Goal: Information Seeking & Learning: Learn about a topic

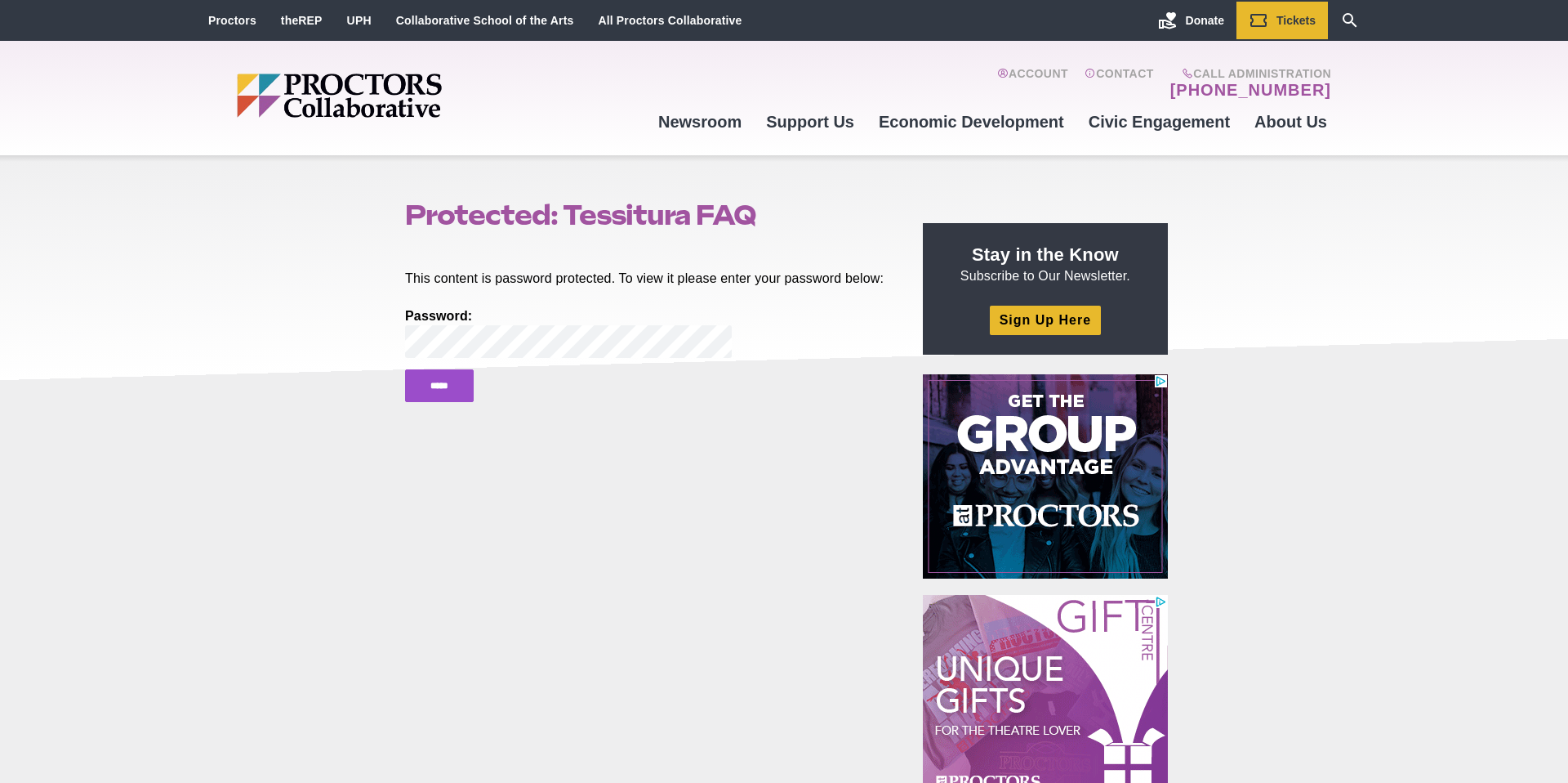
click at [363, 359] on div "Protected: Tessitura FAQ Posted 2025-09-30 by Jessica Sims This content is pass…" at bounding box center [784, 705] width 1568 height 1101
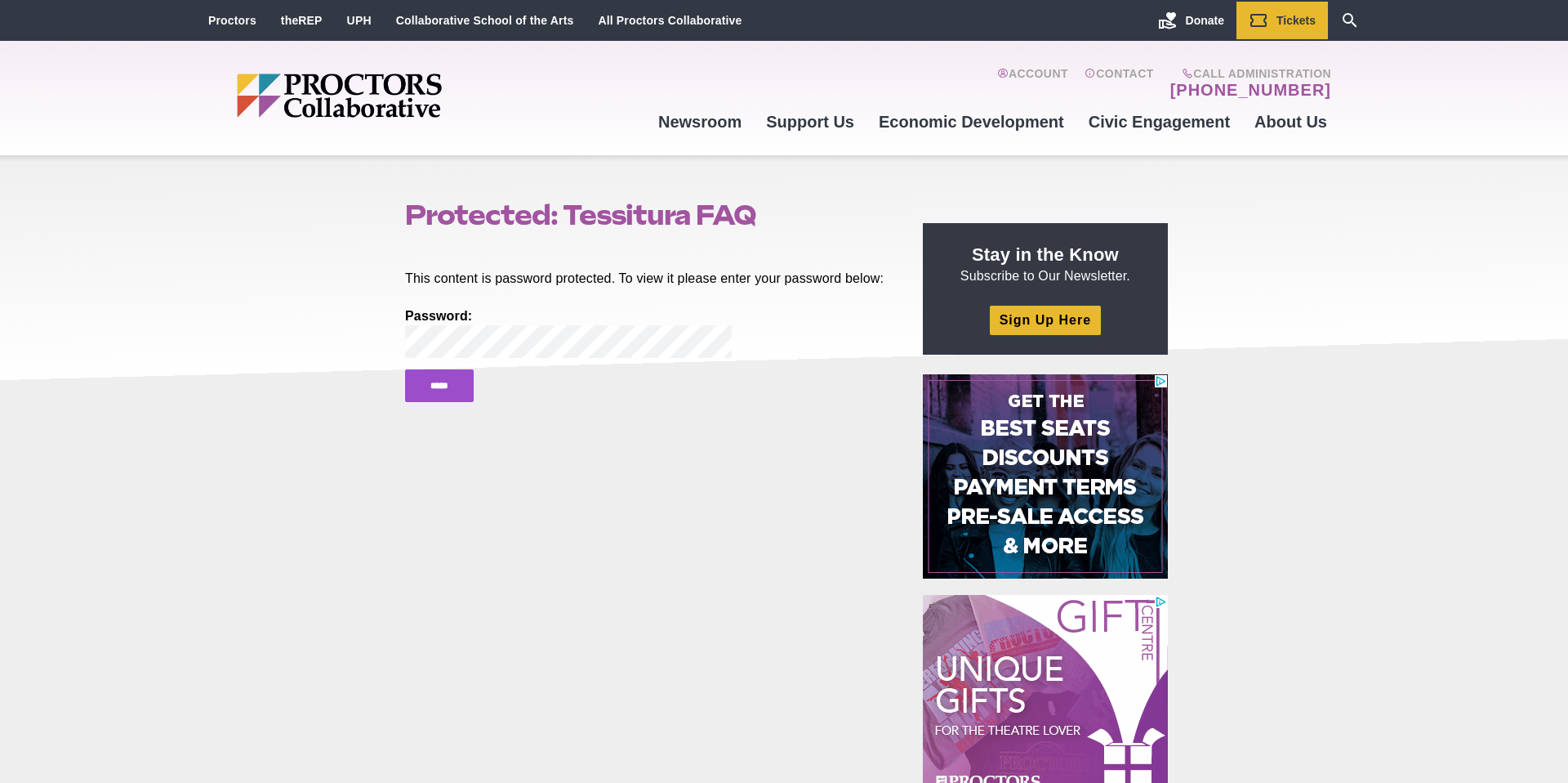
click at [349, 479] on div "Protected: Tessitura FAQ Posted 2025-09-30 by Jessica Sims This content is pass…" at bounding box center [784, 705] width 1568 height 1101
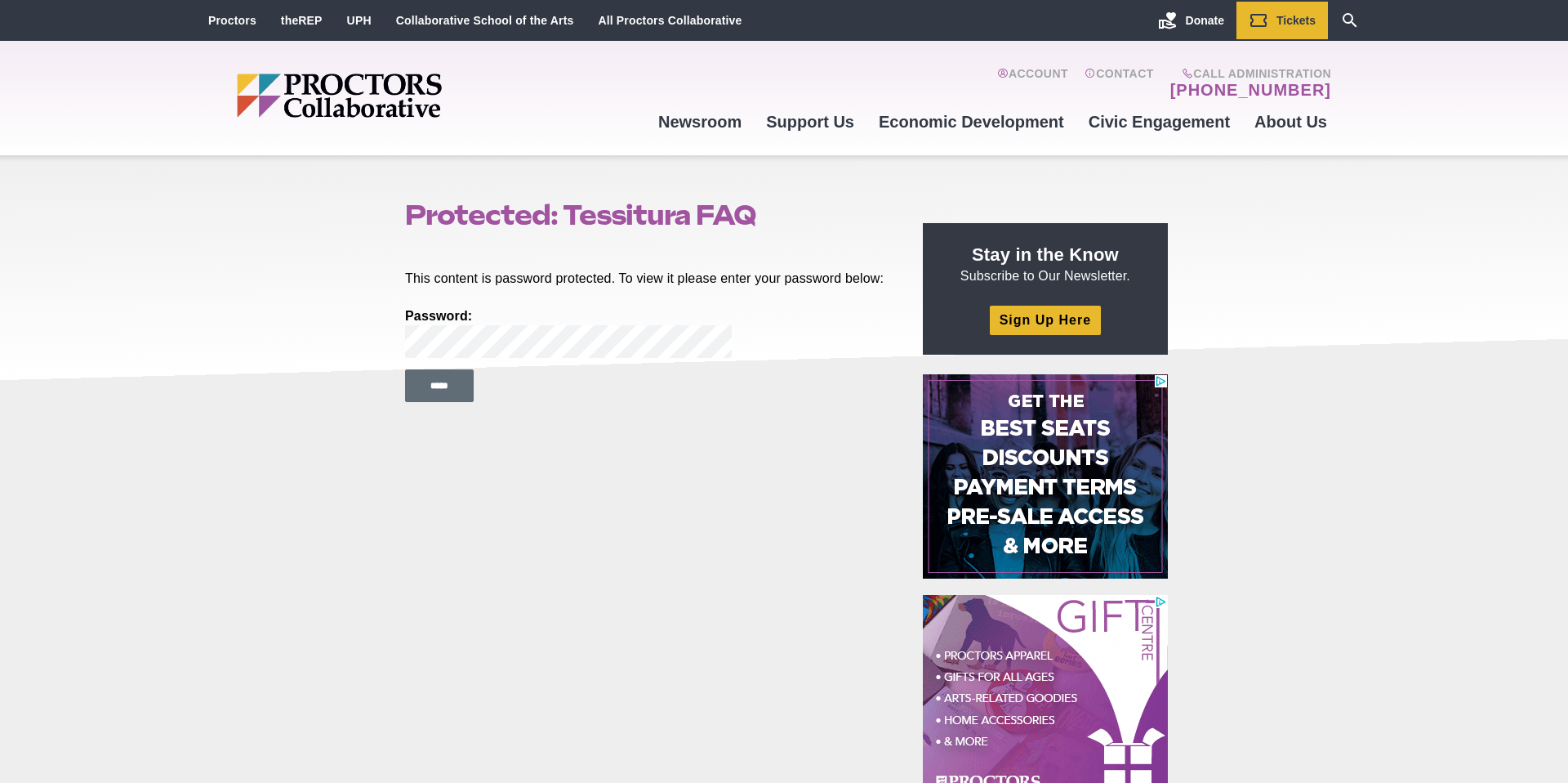
click at [447, 402] on input "*****" at bounding box center [439, 386] width 68 height 33
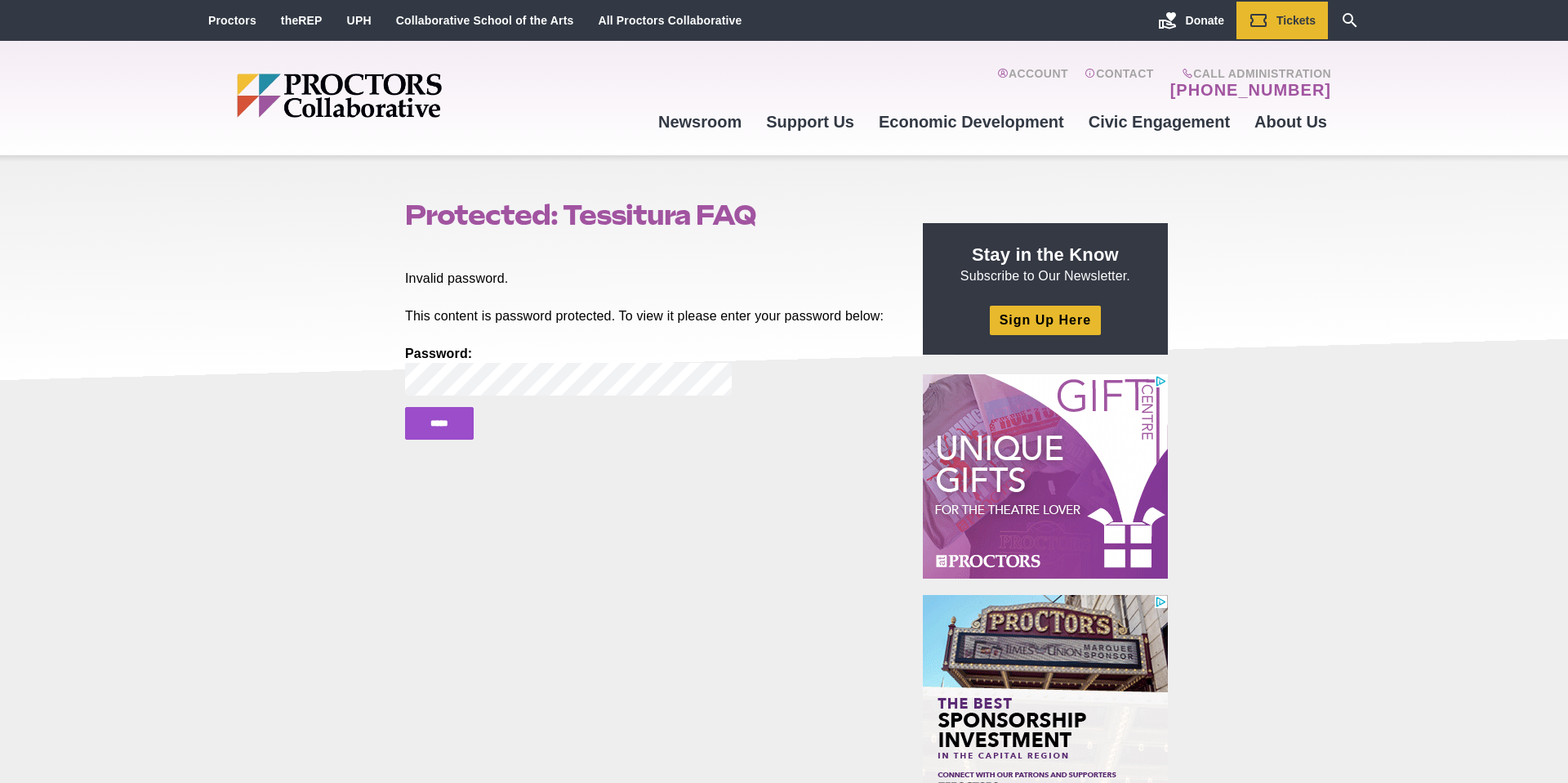
click at [375, 400] on div "Protected: Tessitura FAQ Posted [DATE] by [PERSON_NAME] Invalid password. This …" at bounding box center [784, 705] width 1568 height 1101
click at [317, 422] on div "Protected: Tessitura FAQ Posted [DATE] by [PERSON_NAME] Invalid password. This …" at bounding box center [784, 705] width 1568 height 1101
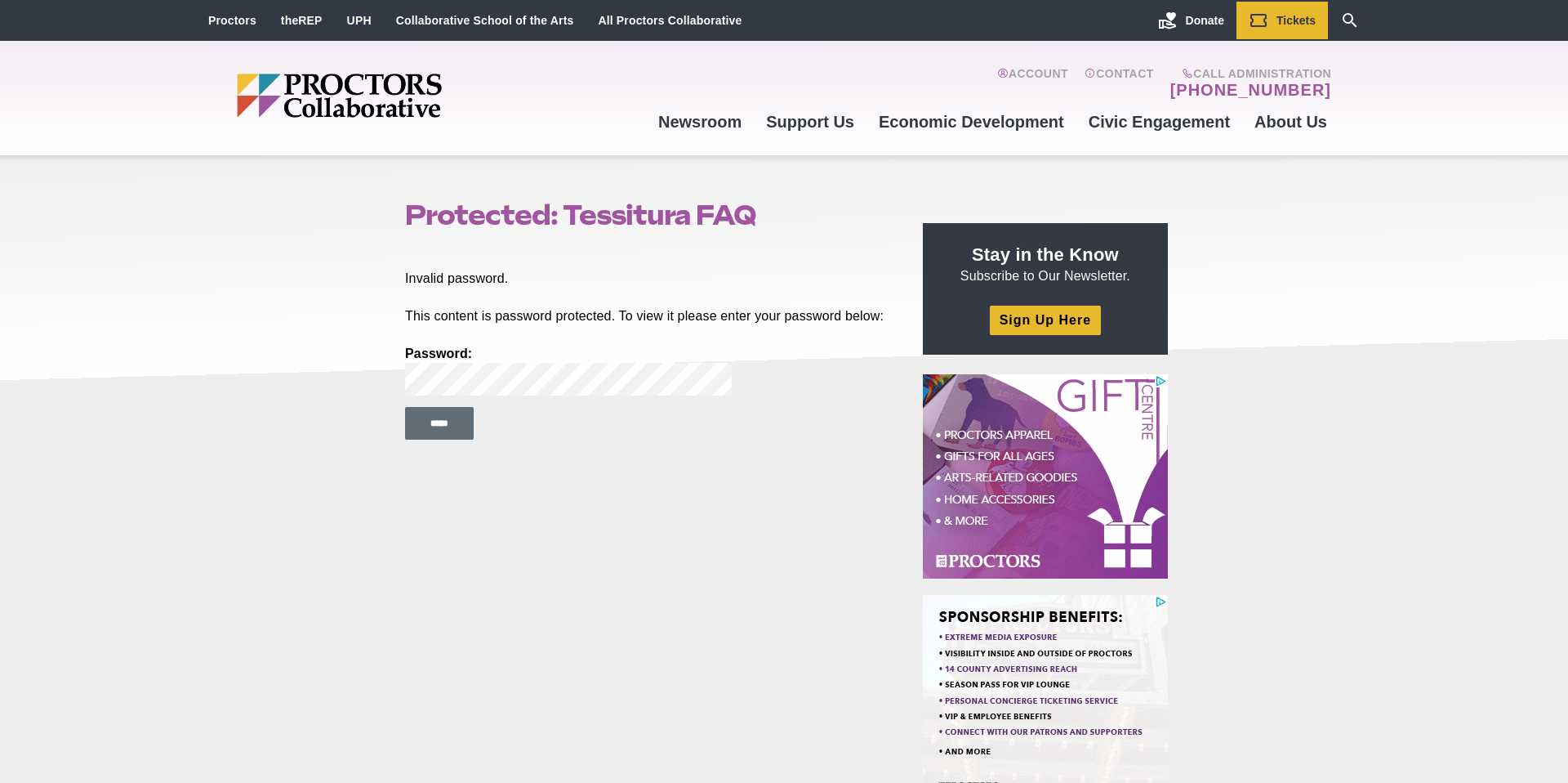
click at [453, 440] on input "*****" at bounding box center [439, 423] width 68 height 33
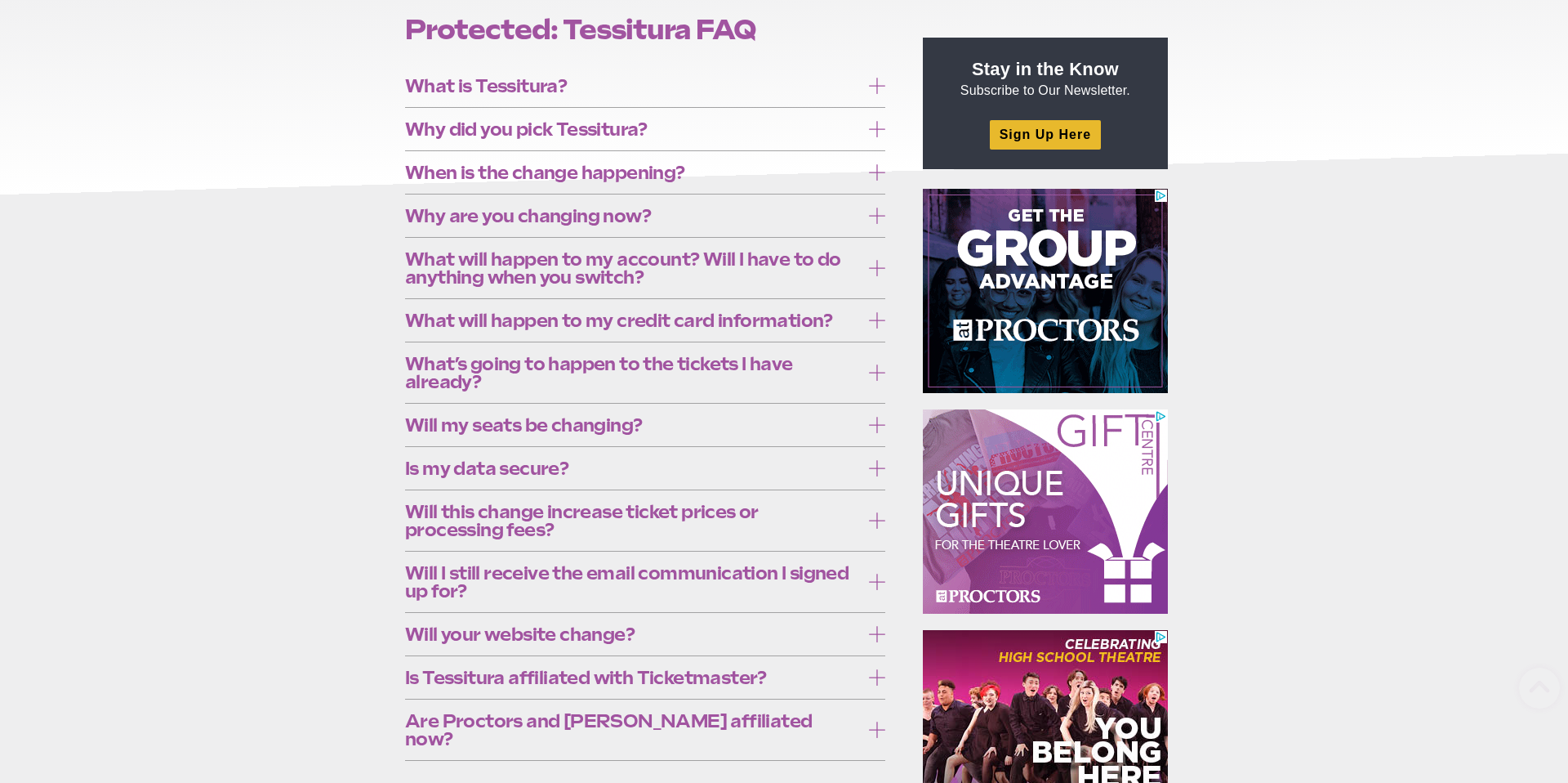
scroll to position [299, 0]
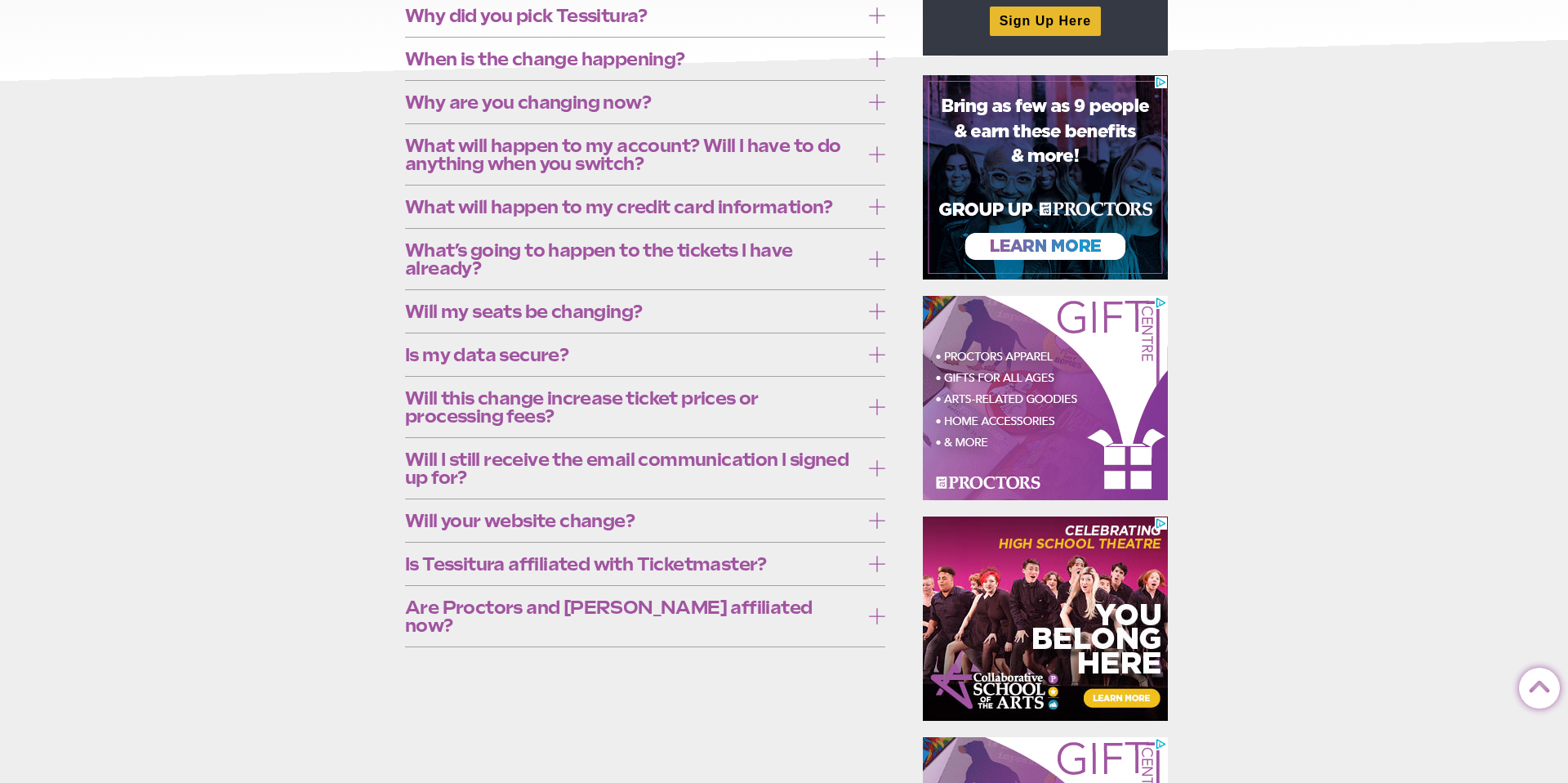
click at [473, 611] on span "Are Proctors and [PERSON_NAME] affiliated now?" at bounding box center [632, 615] width 455 height 36
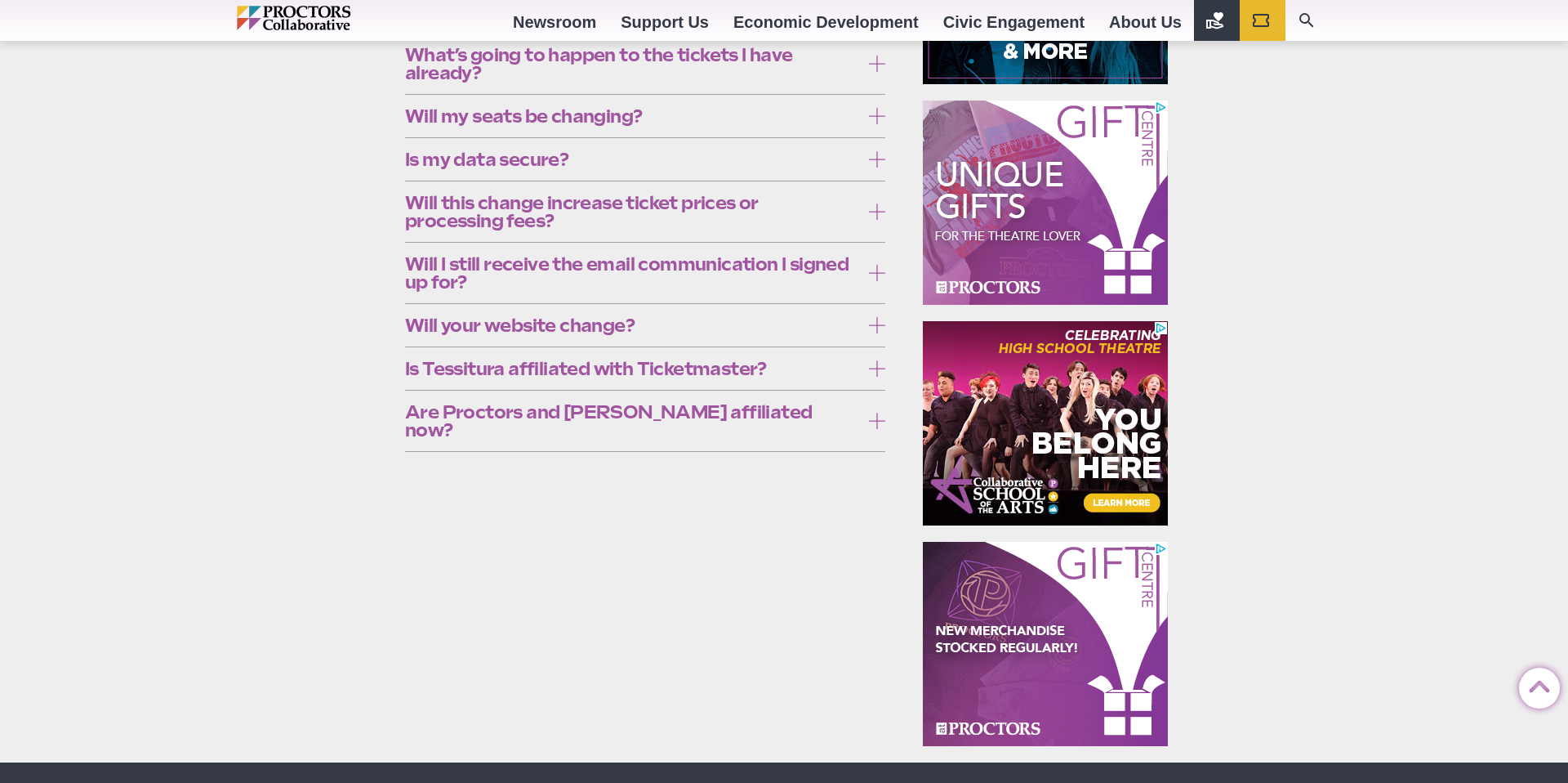
scroll to position [510, 0]
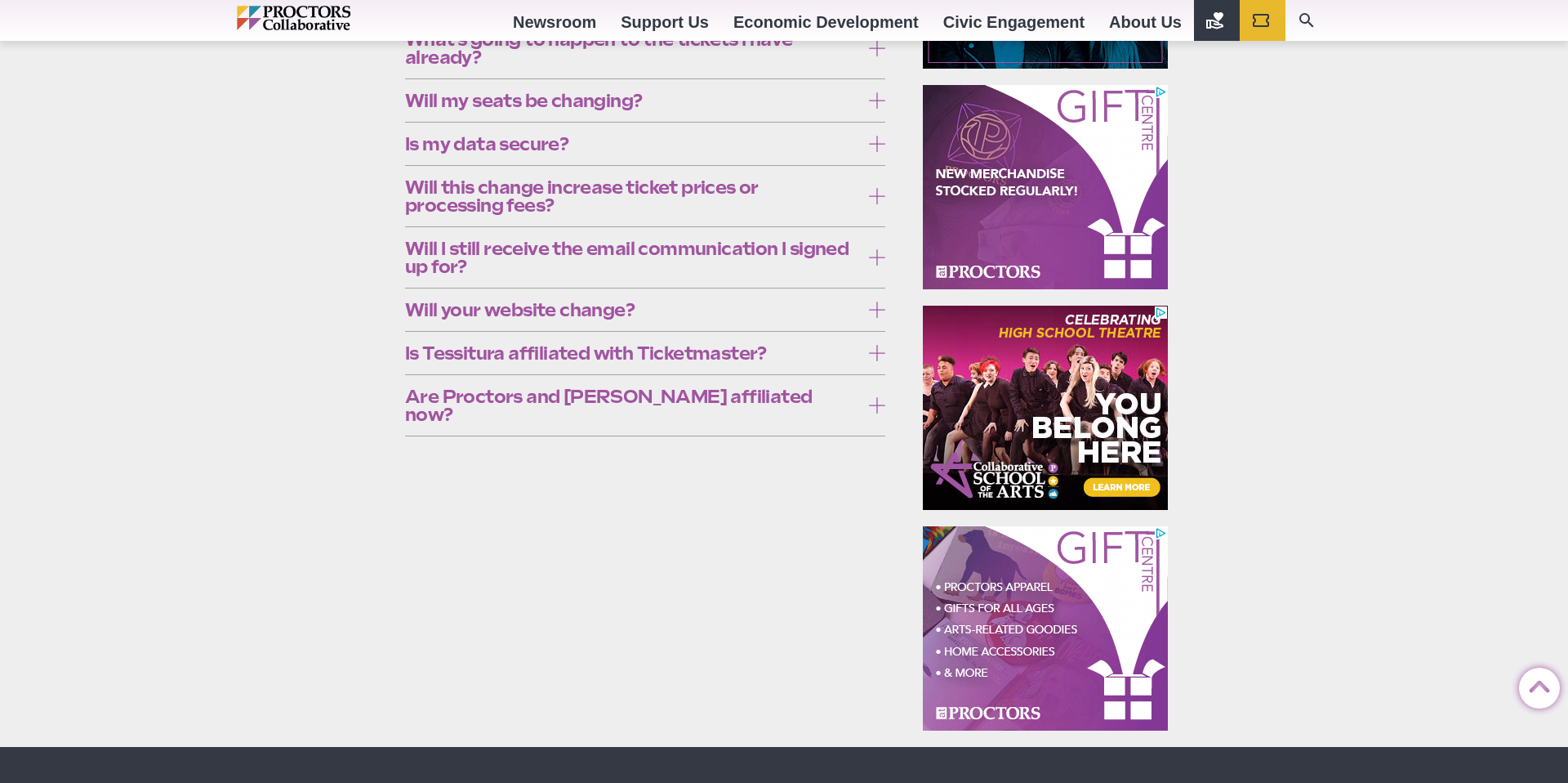
click at [505, 402] on span "Are Proctors and [PERSON_NAME] affiliated now?" at bounding box center [632, 404] width 455 height 36
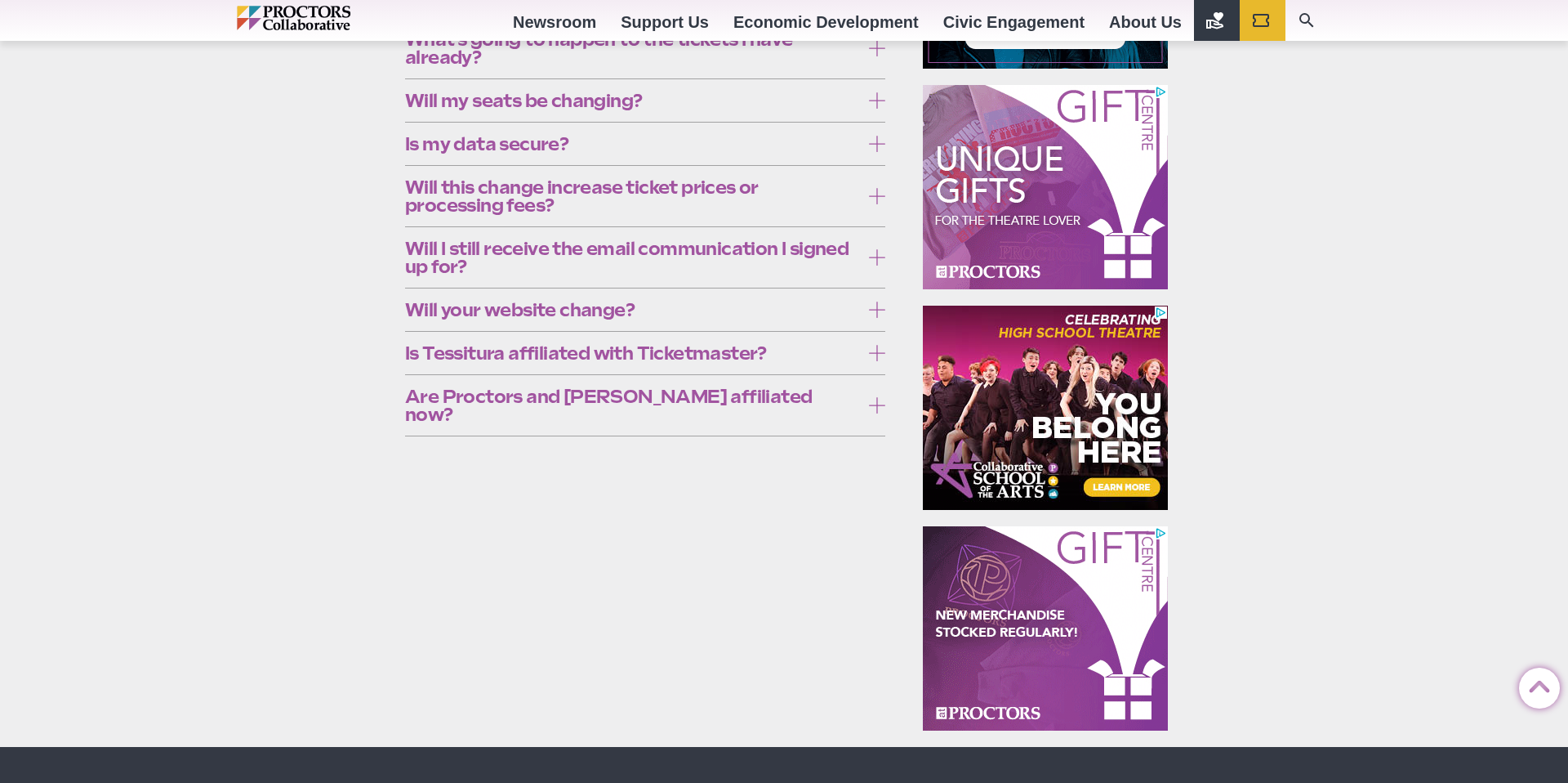
click at [493, 196] on span "Will this change increase ticket prices or processing fees?" at bounding box center [632, 195] width 455 height 36
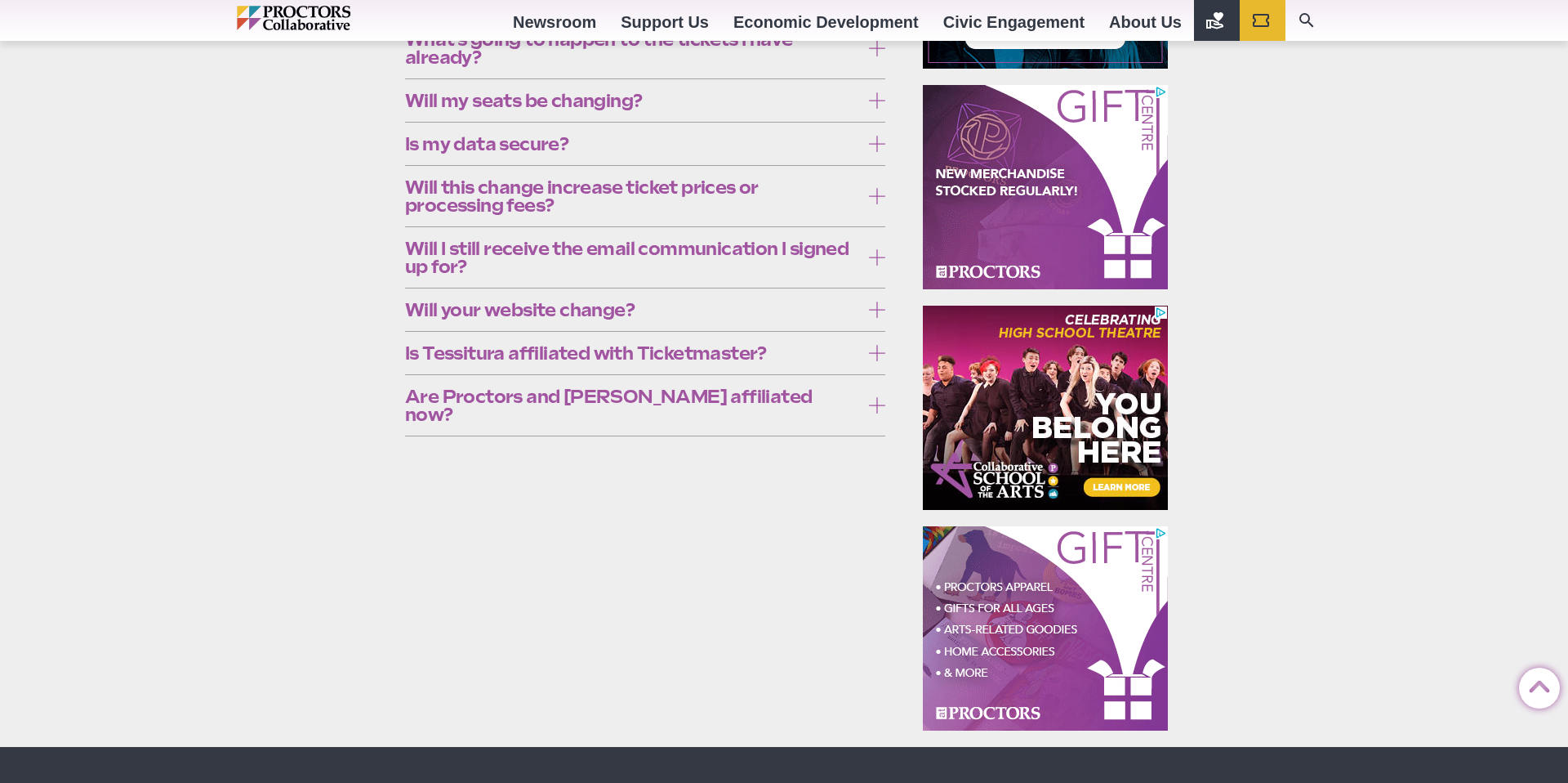
click at [739, 448] on link "Box Office Policies" at bounding box center [723, 448] width 117 height 16
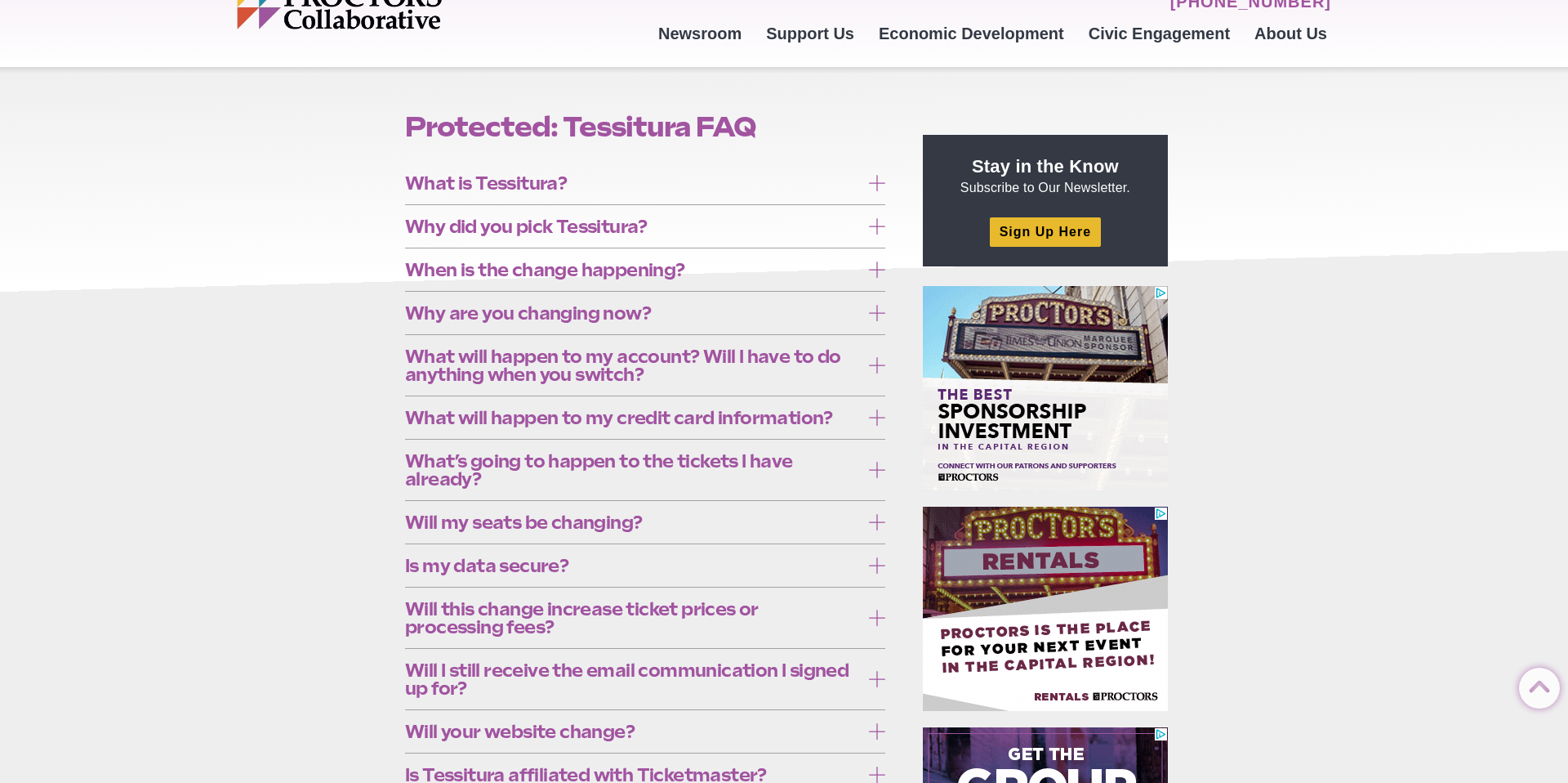
scroll to position [84, 0]
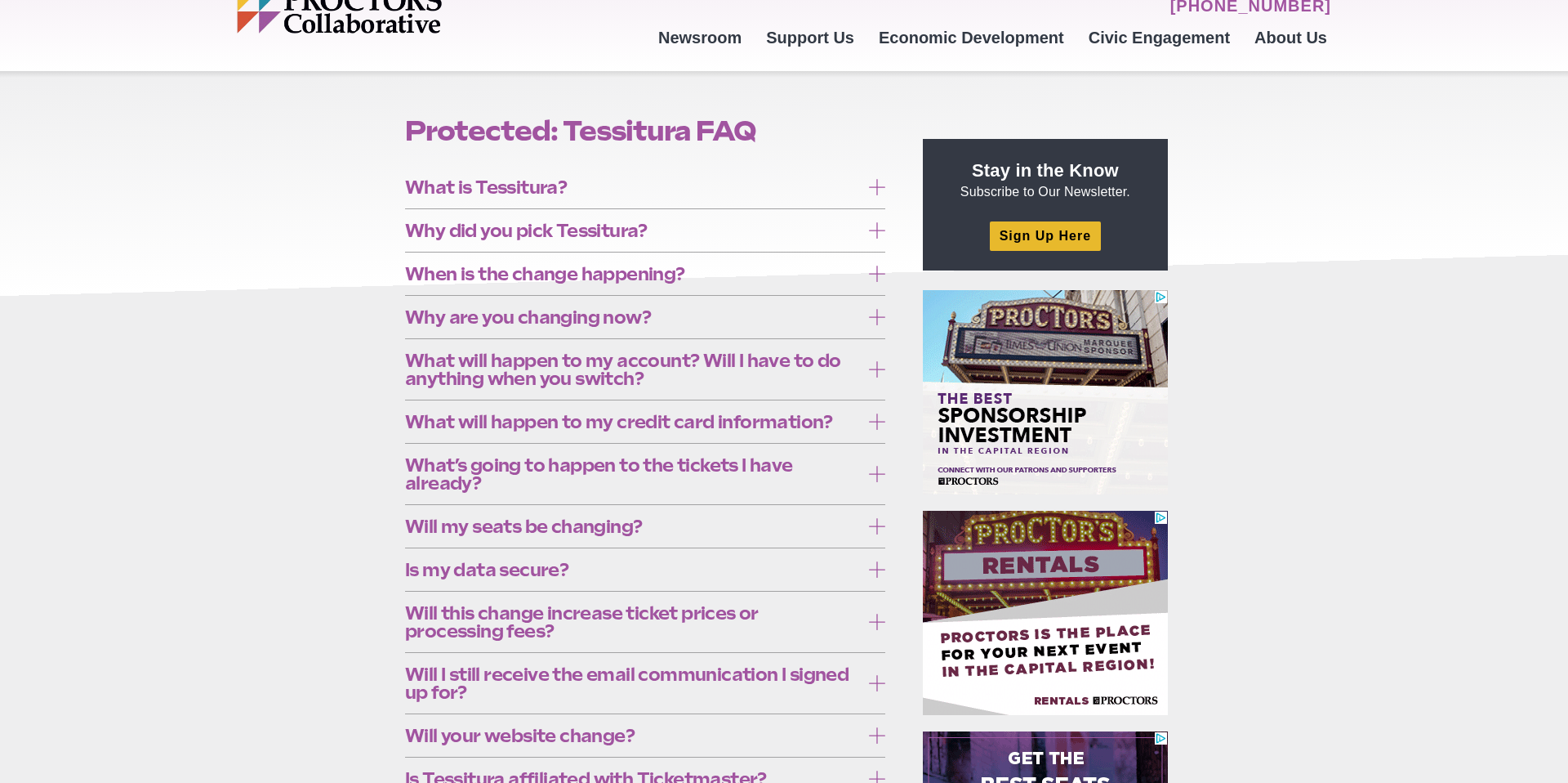
click at [494, 281] on span "When is the change happening?" at bounding box center [632, 274] width 455 height 18
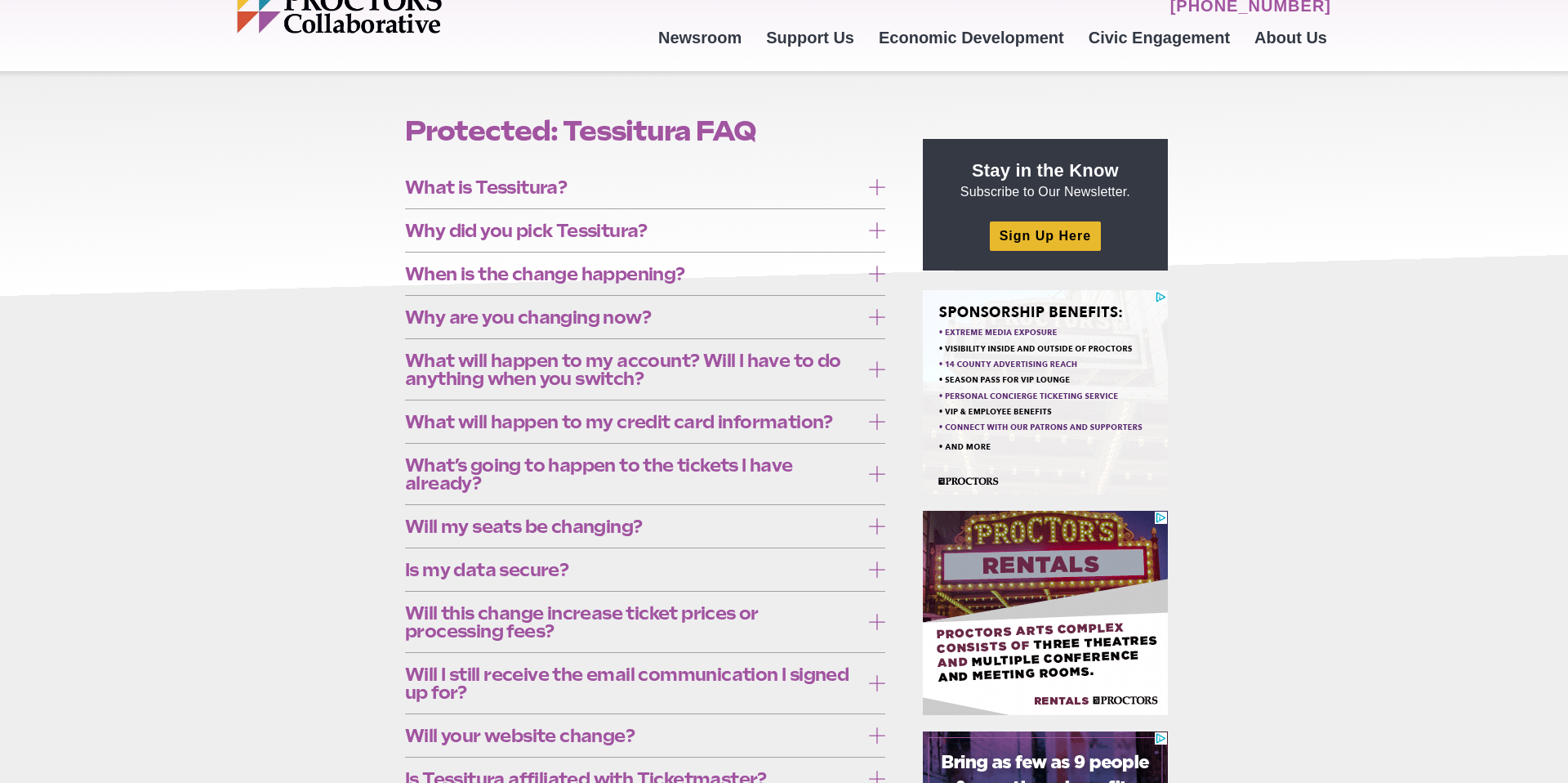
click at [483, 236] on span "Why did you pick Tessitura?" at bounding box center [632, 231] width 455 height 18
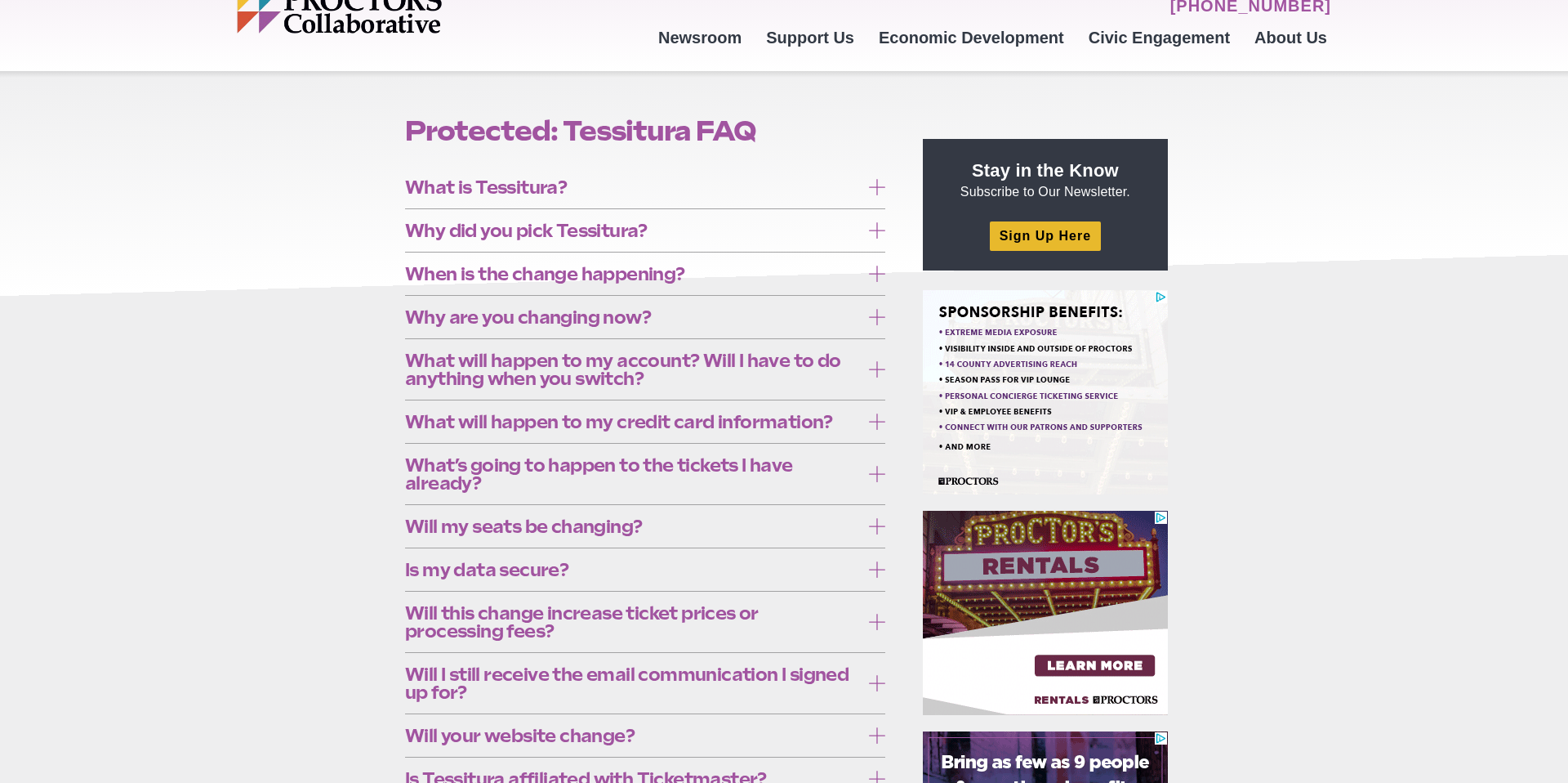
click at [459, 192] on span "What is Tessitura?" at bounding box center [632, 187] width 455 height 18
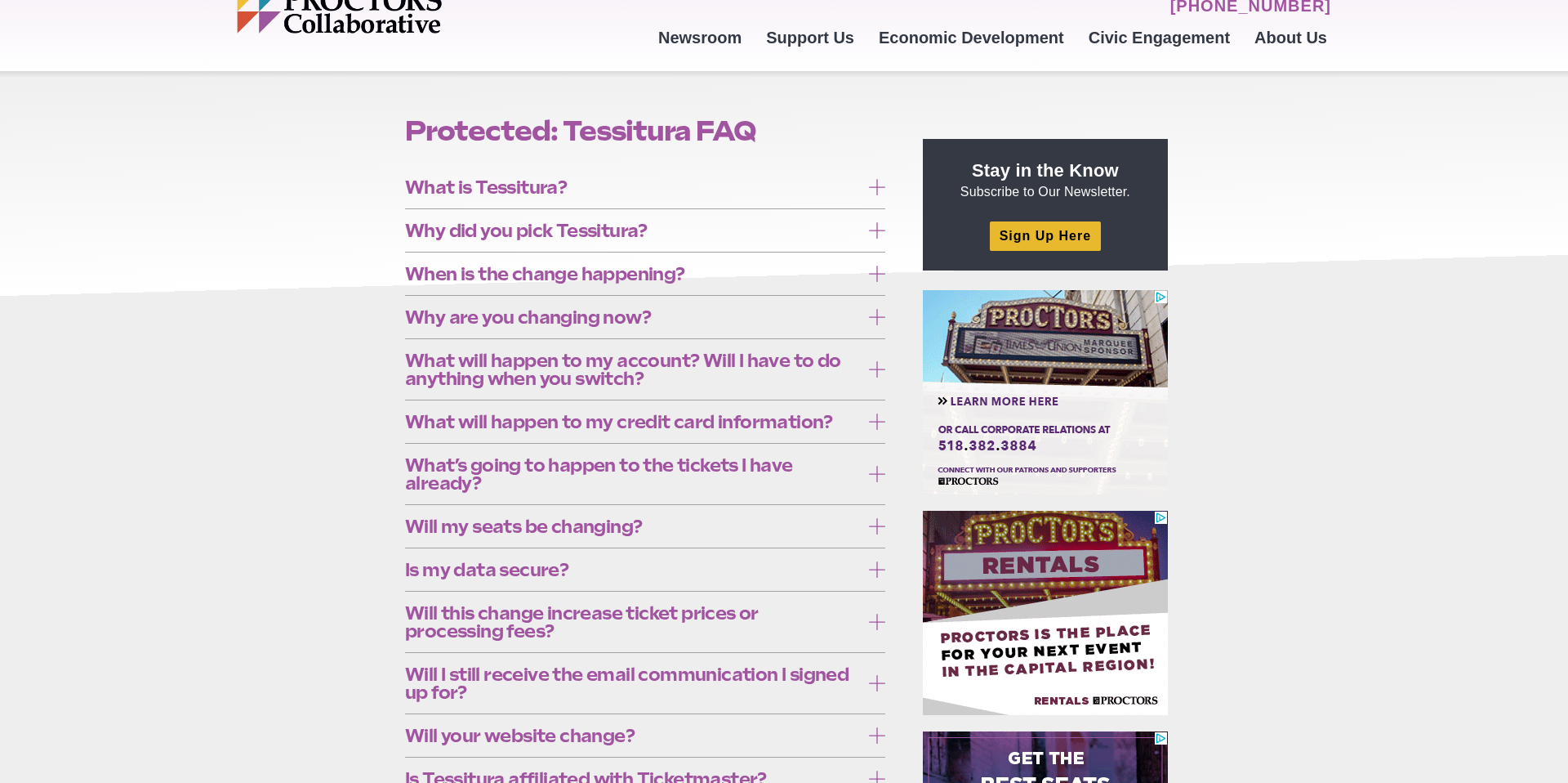
click at [459, 192] on span "What is Tessitura?" at bounding box center [632, 187] width 455 height 18
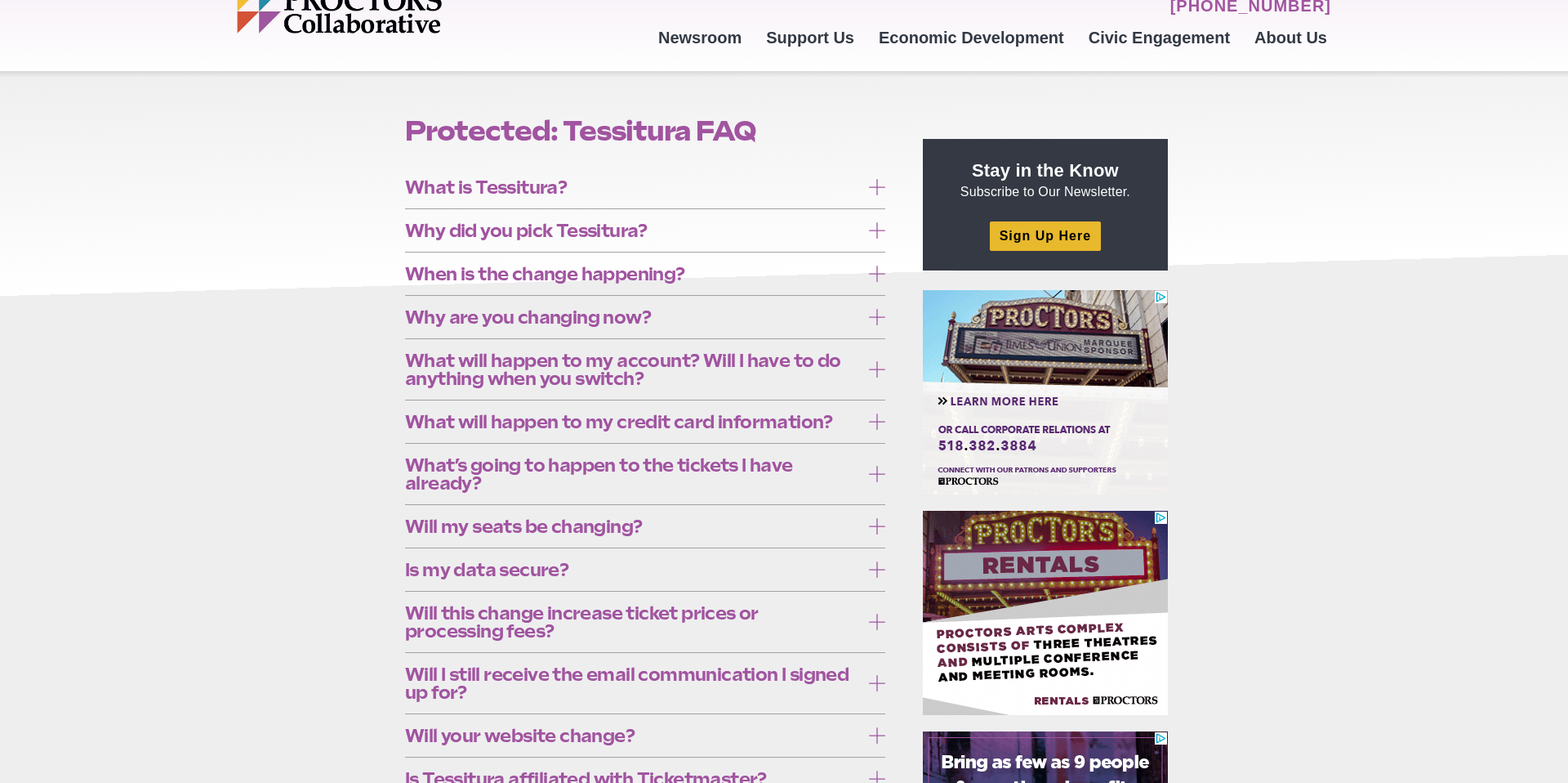
click at [877, 231] on icon at bounding box center [877, 230] width 16 height 16
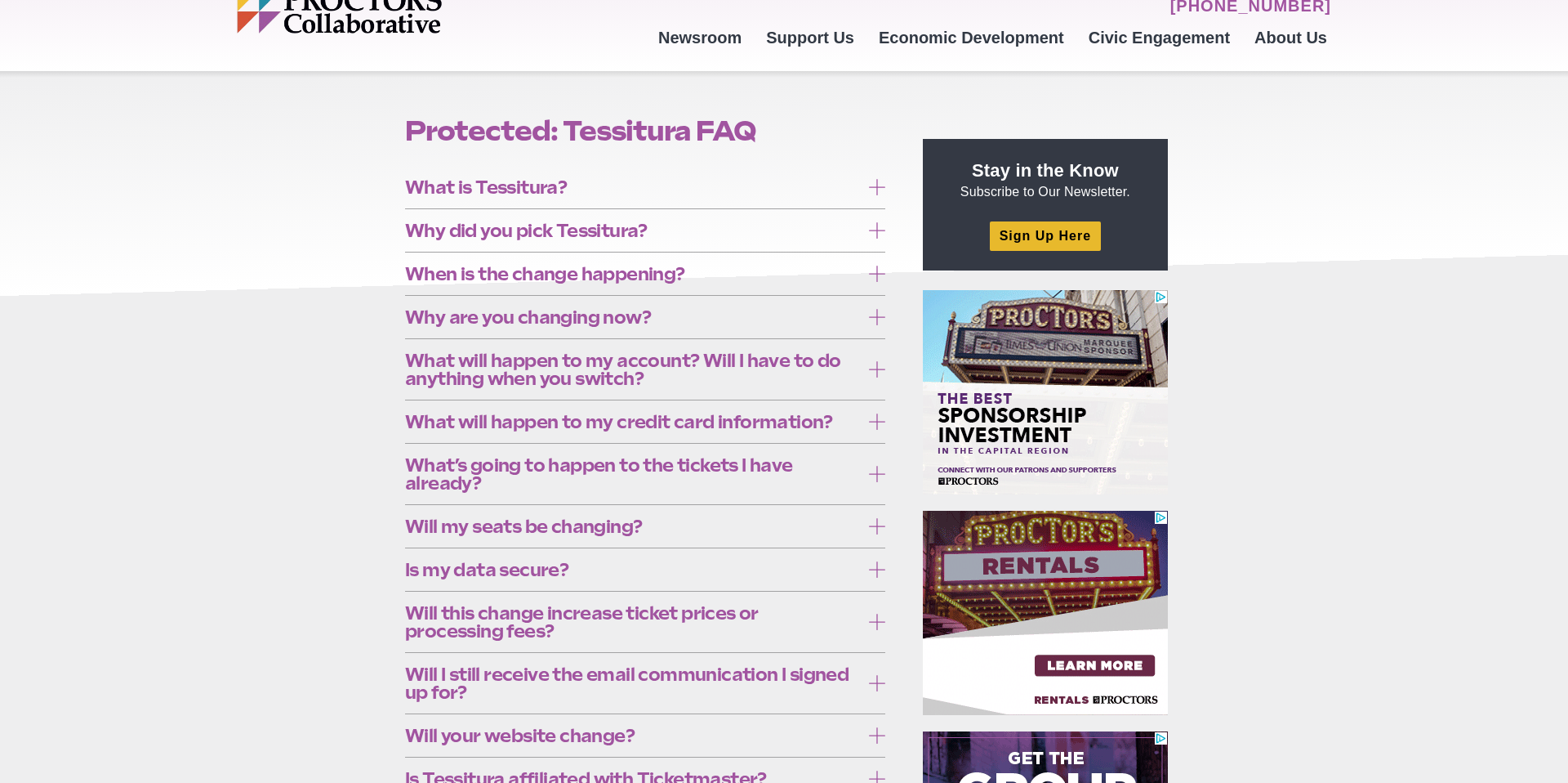
click at [874, 277] on icon at bounding box center [877, 274] width 16 height 16
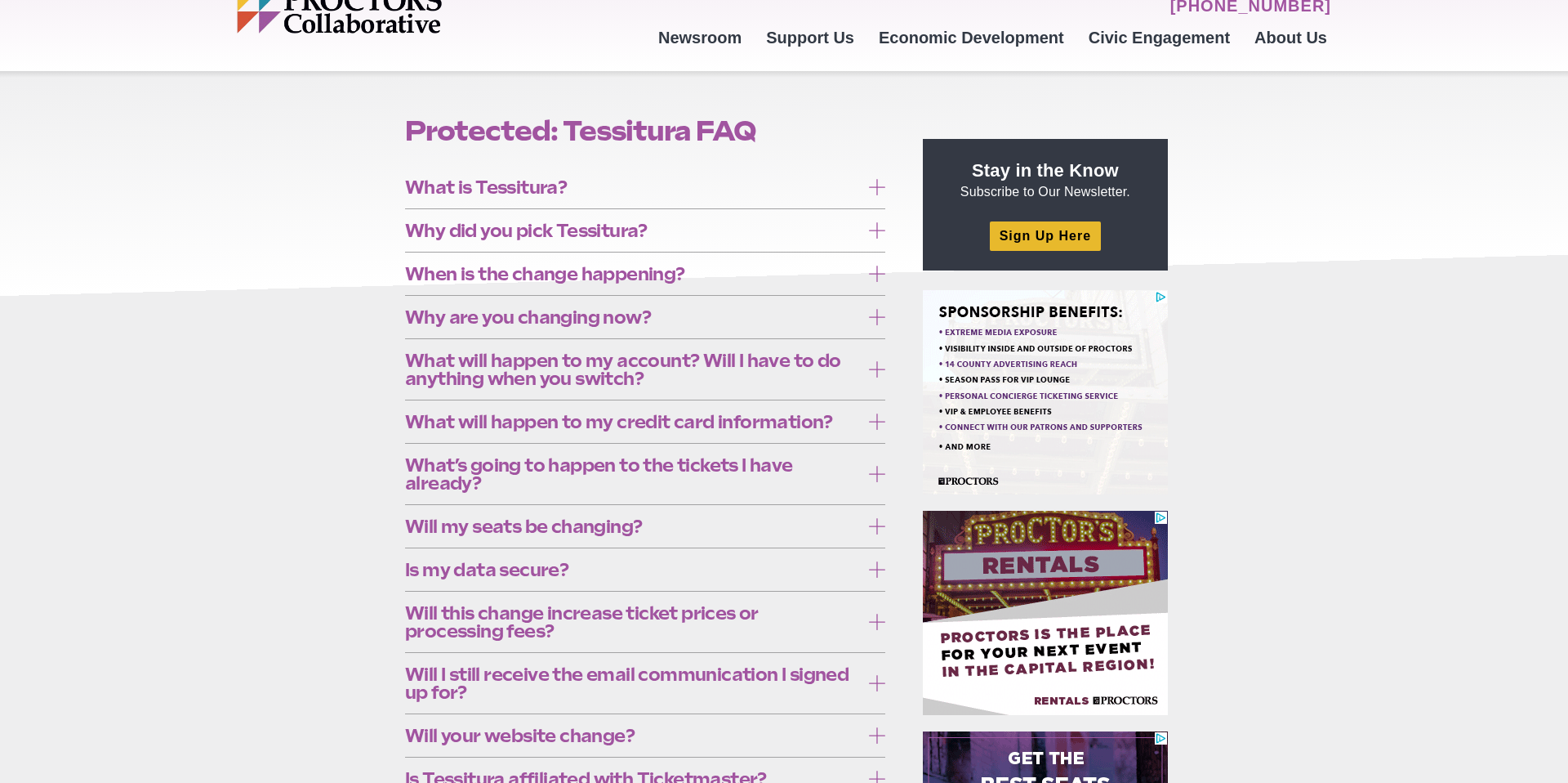
click at [877, 621] on icon at bounding box center [877, 621] width 16 height 16
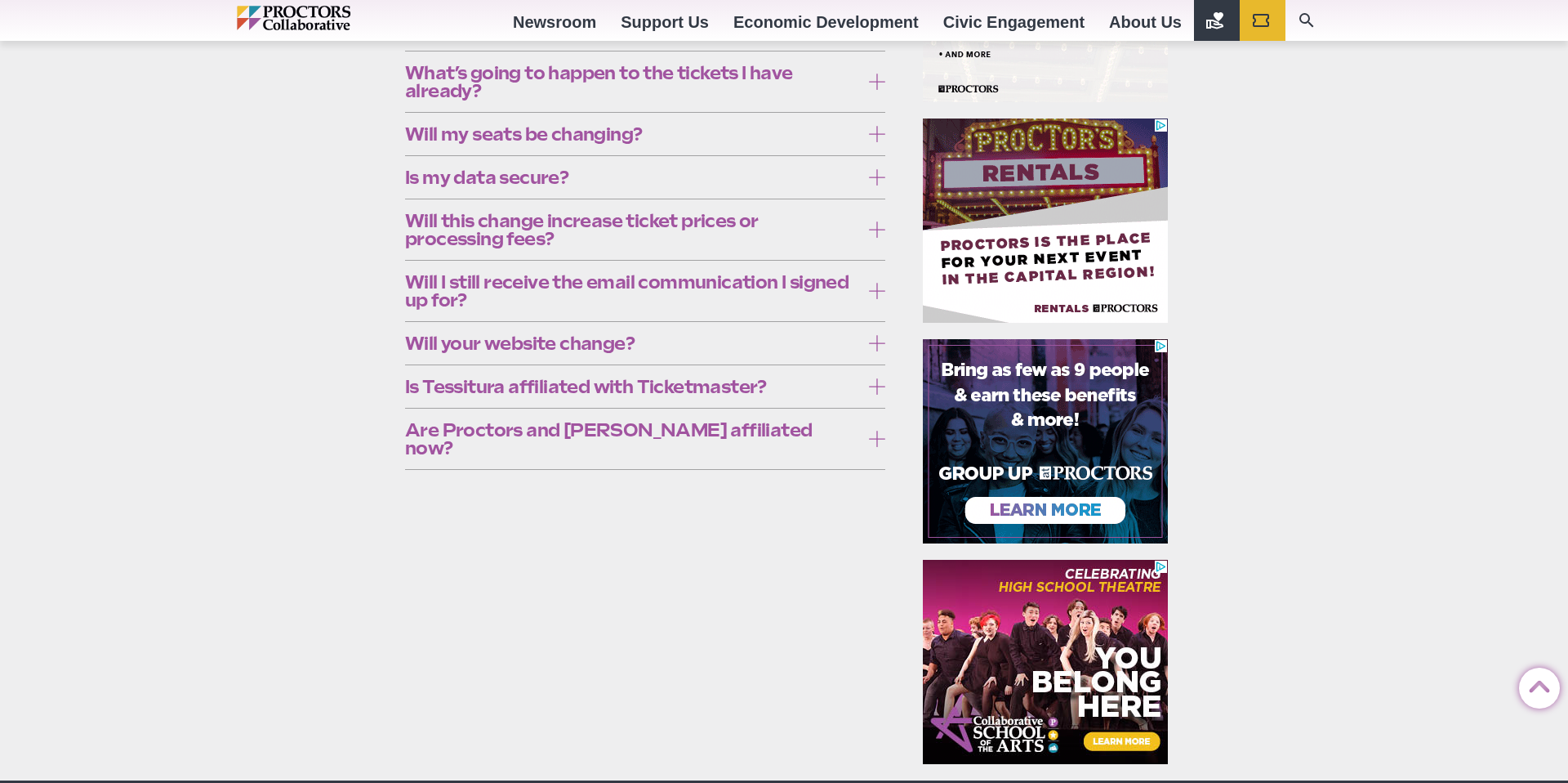
scroll to position [600, 0]
